Goal: Find specific page/section: Find specific page/section

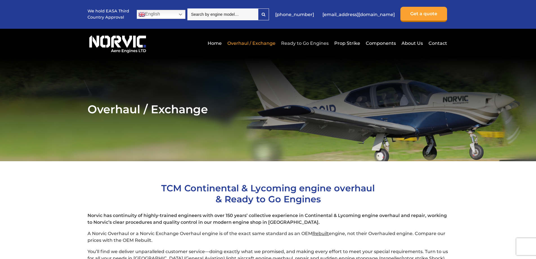
click at [301, 44] on link "Ready to Go Engines" at bounding box center [305, 43] width 50 height 14
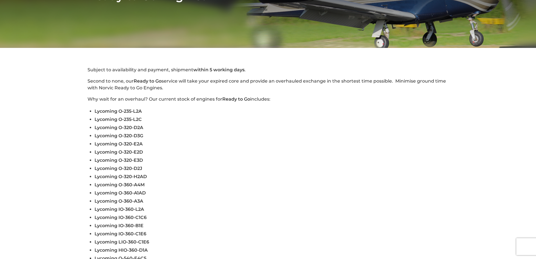
scroll to position [141, 0]
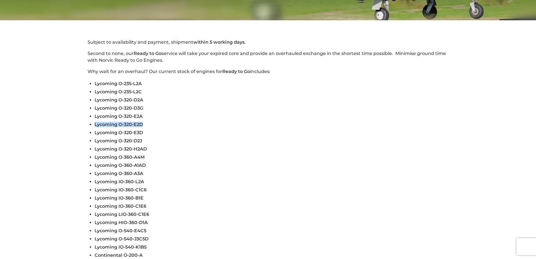
drag, startPoint x: 146, startPoint y: 123, endPoint x: 97, endPoint y: 121, distance: 49.6
click at [95, 120] on li "Lycoming O-320-E2D" at bounding box center [272, 124] width 354 height 8
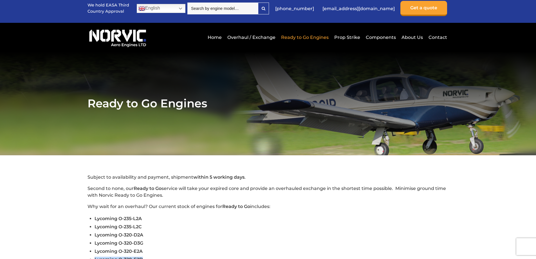
scroll to position [0, 0]
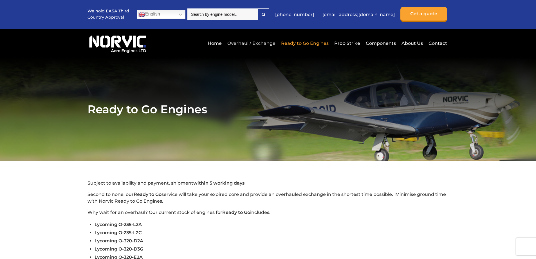
click at [267, 40] on link "Overhaul / Exchange" at bounding box center [251, 43] width 51 height 14
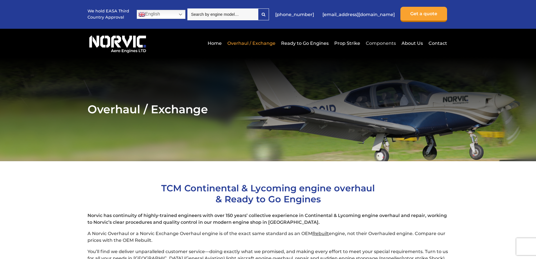
click at [372, 42] on link "Components" at bounding box center [381, 43] width 33 height 14
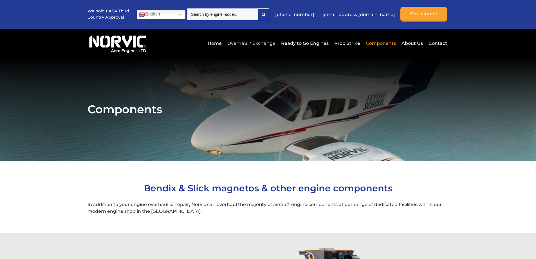
click at [249, 44] on link "Overhaul / Exchange" at bounding box center [251, 43] width 51 height 14
